Goal: Navigation & Orientation: Understand site structure

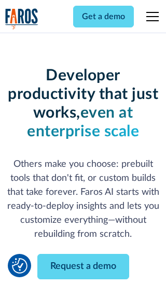
scroll to position [124, 0]
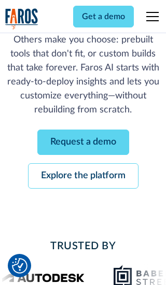
click at [83, 142] on link "Request a demo" at bounding box center [83, 141] width 92 height 25
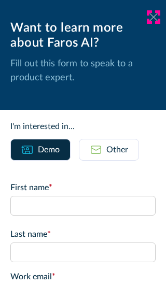
click at [153, 17] on icon at bounding box center [153, 17] width 8 height 8
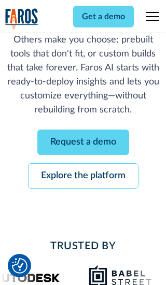
scroll to position [158, 0]
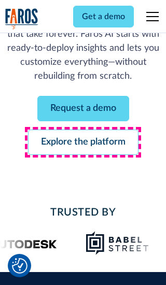
click at [83, 142] on link "Explore the platform" at bounding box center [83, 141] width 110 height 25
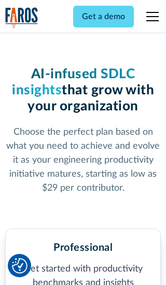
scroll to position [1604, 0]
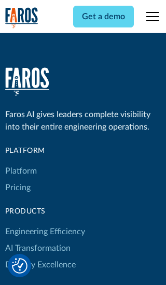
click at [20, 162] on link "Platform" at bounding box center [21, 170] width 32 height 17
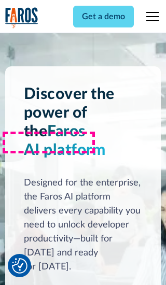
scroll to position [8105, 0]
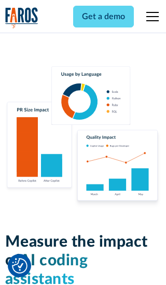
scroll to position [6397, 0]
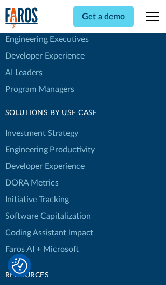
click at [31, 174] on link "DORA Metrics" at bounding box center [31, 182] width 53 height 17
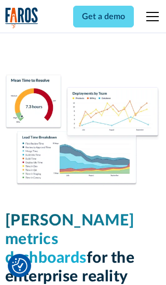
scroll to position [4531, 0]
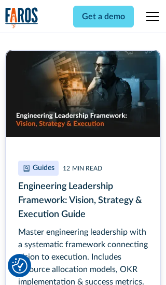
scroll to position [4668, 0]
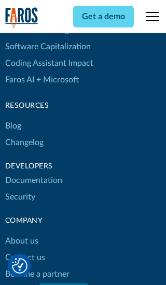
click at [24, 142] on link "Changelog" at bounding box center [24, 142] width 38 height 17
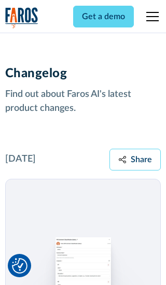
scroll to position [12499, 0]
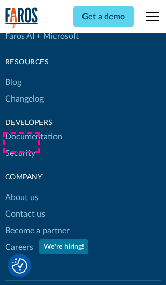
click at [21, 189] on link "About us" at bounding box center [21, 197] width 33 height 17
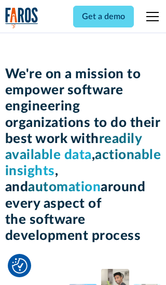
scroll to position [3569, 0]
